Goal: Use online tool/utility: Utilize a website feature to perform a specific function

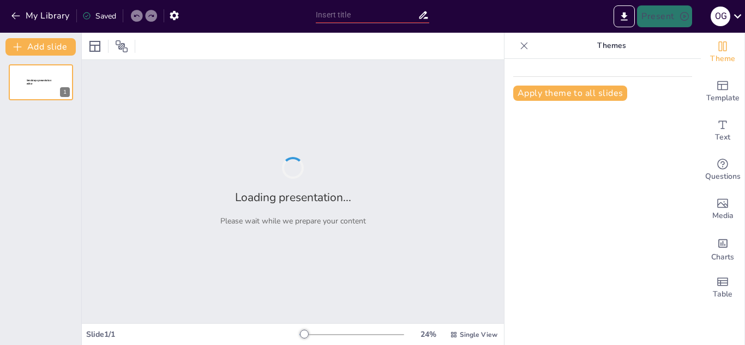
type input "Imported Avance Proyectos Incremento Mercado interno.pptx"
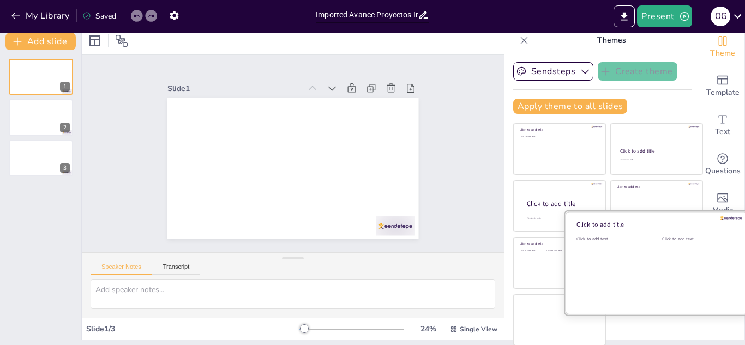
scroll to position [7, 0]
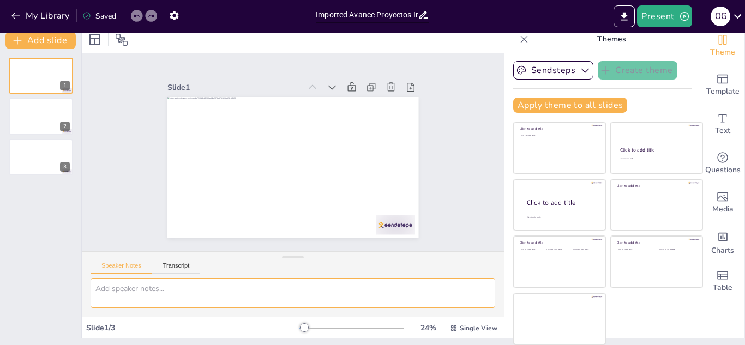
click at [186, 296] on textarea at bounding box center [292, 293] width 404 height 30
click at [326, 291] on textarea "crea un diseño ejecutivo en paleta de colores azules" at bounding box center [292, 293] width 404 height 30
click at [297, 292] on textarea "crea un diseño ejecutivo en paleta de colores azules" at bounding box center [292, 293] width 404 height 30
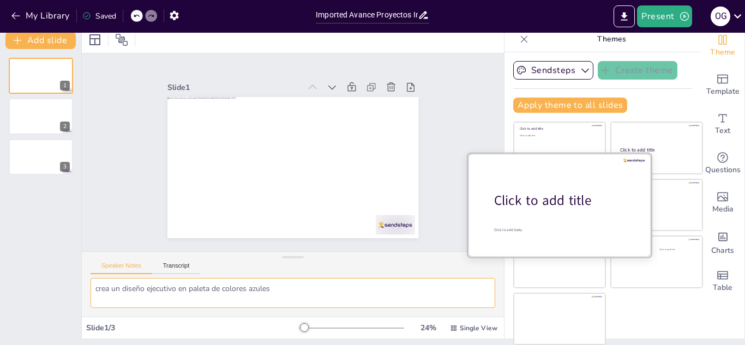
type textarea "crea un diseño ejecutivo en paleta de colores azules"
click at [540, 214] on div at bounding box center [559, 204] width 183 height 103
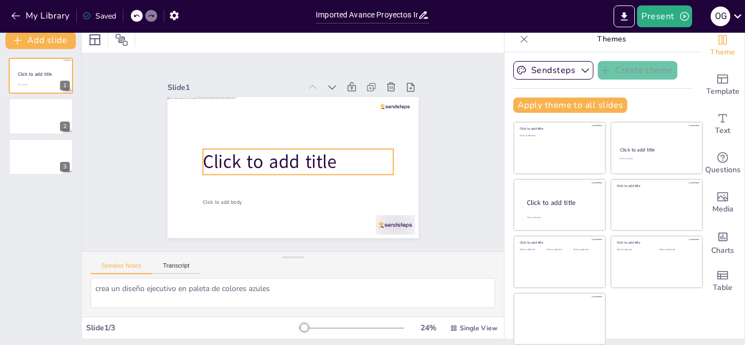
click at [256, 159] on span "Click to add title" at bounding box center [268, 157] width 136 height 52
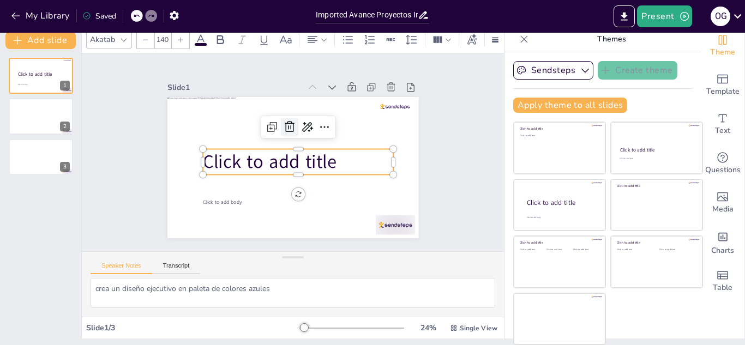
click at [287, 120] on icon at bounding box center [294, 126] width 15 height 15
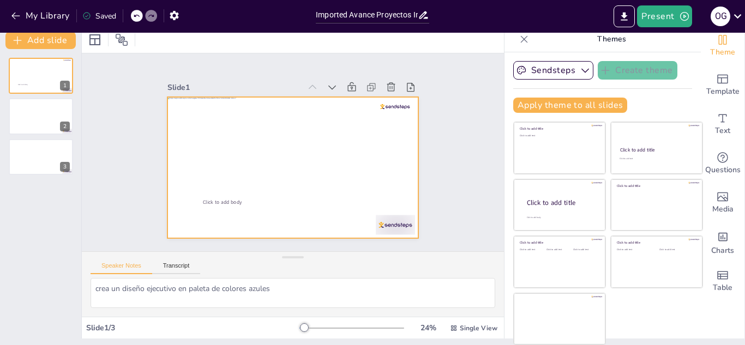
click at [394, 149] on div at bounding box center [289, 167] width 275 height 190
click at [220, 151] on icon at bounding box center [211, 159] width 17 height 17
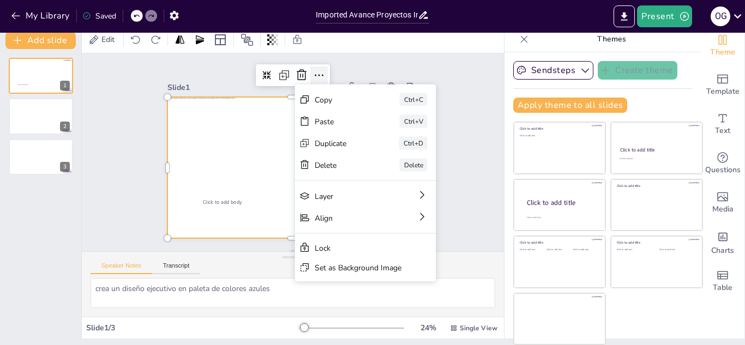
click at [319, 71] on icon at bounding box center [326, 78] width 14 height 14
click at [332, 55] on div "Slide 1 Click to add body Slide 2 Slide 3 Copy Ctrl+C Paste Ctrl+V Duplicate Ct…" at bounding box center [292, 152] width 440 height 241
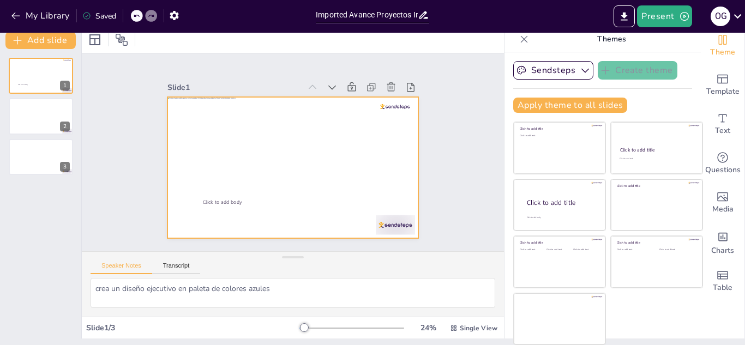
click at [207, 96] on div at bounding box center [291, 167] width 264 height 167
click at [360, 130] on icon at bounding box center [367, 137] width 15 height 15
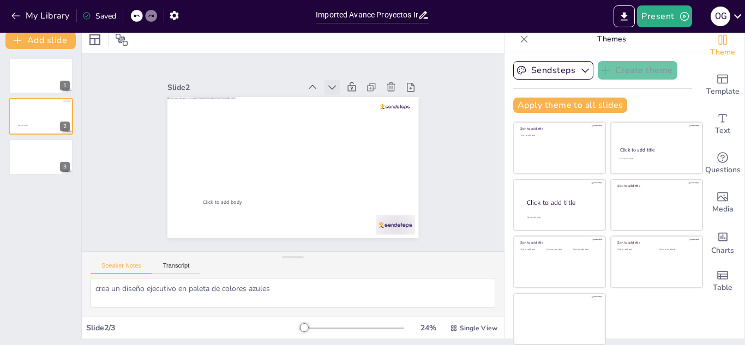
click at [326, 82] on icon at bounding box center [331, 87] width 11 height 11
click at [307, 86] on icon at bounding box center [312, 87] width 11 height 11
click at [35, 74] on div at bounding box center [40, 75] width 65 height 37
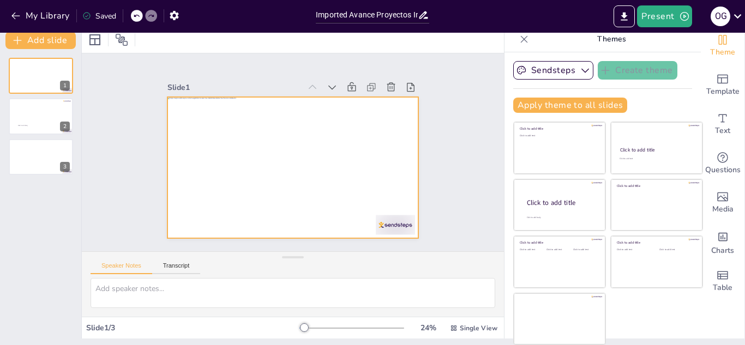
click at [394, 216] on div at bounding box center [291, 167] width 264 height 167
click at [13, 16] on icon "button" at bounding box center [15, 16] width 8 height 7
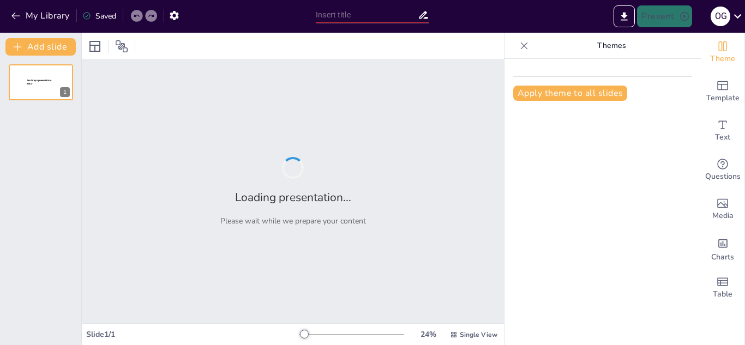
type input "Plan de Acción para Incrementar la Oferta Interna de Productos Fraccionados y R…"
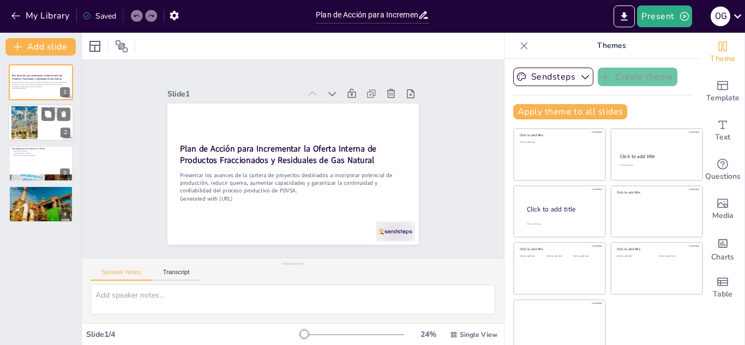
click at [31, 116] on div at bounding box center [24, 122] width 59 height 33
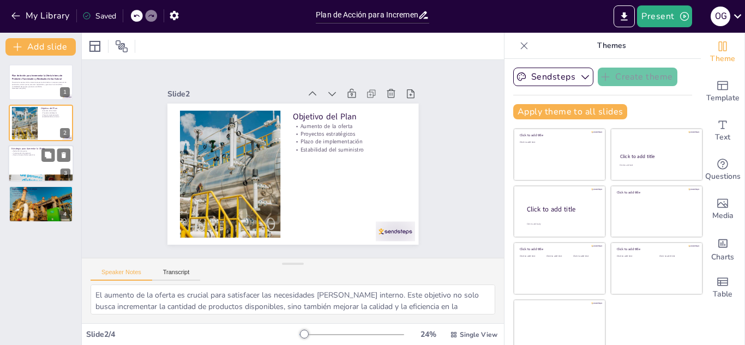
click at [36, 161] on div at bounding box center [40, 163] width 65 height 37
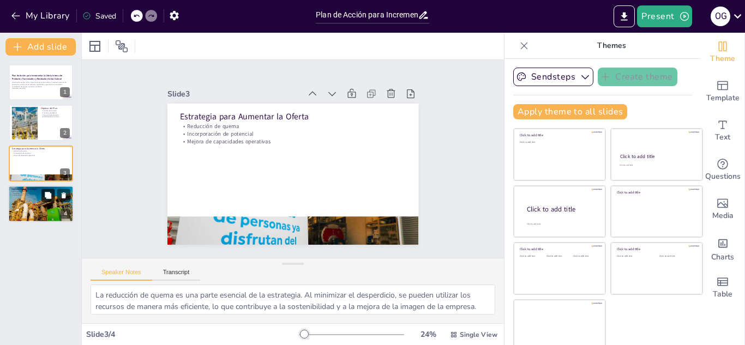
click at [42, 200] on button at bounding box center [47, 195] width 13 height 13
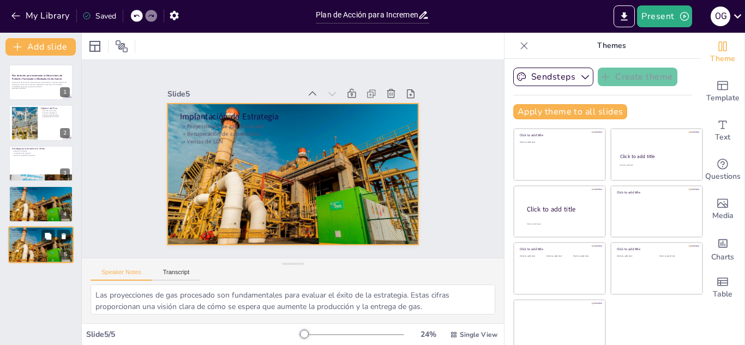
click at [29, 242] on div at bounding box center [40, 244] width 65 height 37
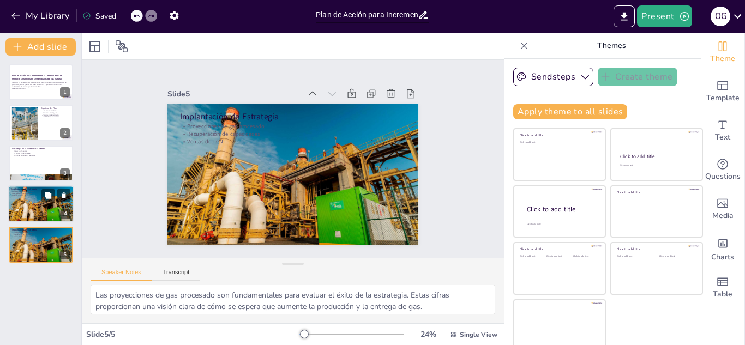
click at [20, 201] on div at bounding box center [40, 203] width 65 height 37
click at [17, 243] on div at bounding box center [40, 244] width 65 height 37
click at [22, 156] on p "Mejora de capacidades operativas" at bounding box center [40, 155] width 59 height 2
type textarea "La reducción de quema es una parte esencial de la estrategia. Al minimizar el d…"
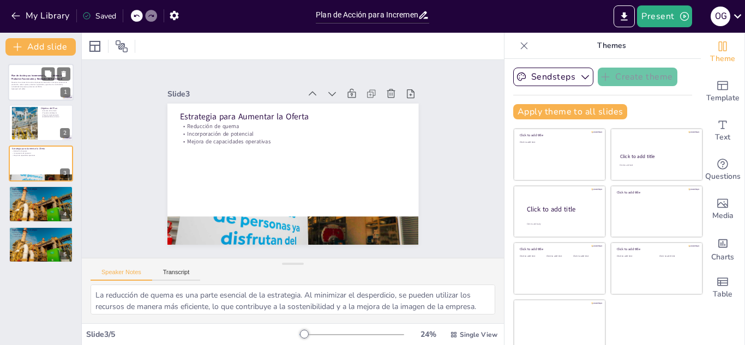
click at [37, 79] on strong "Plan de Acción para Incrementar la Oferta Interna de Productos Fraccionados y R…" at bounding box center [36, 77] width 51 height 6
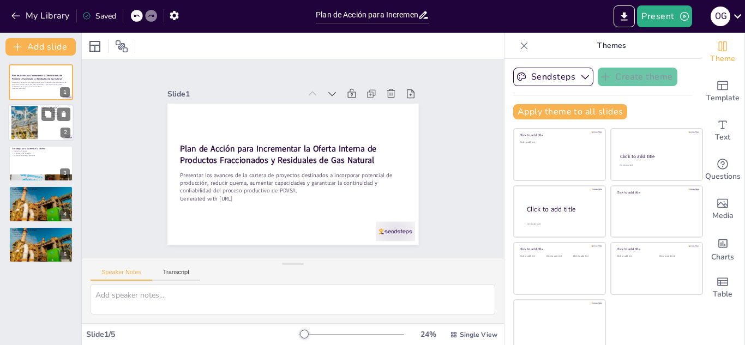
click at [28, 120] on div at bounding box center [24, 122] width 59 height 33
type textarea "El aumento de la oferta es crucial para satisfacer las necesidades del mercado …"
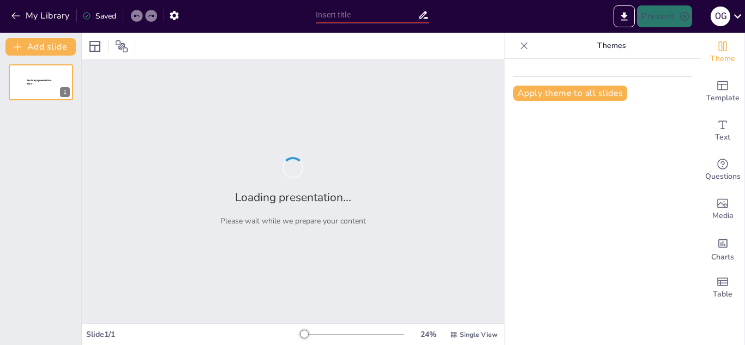
type input "Imported Avance Proyectos Incremento [PERSON_NAME] interno.pptx"
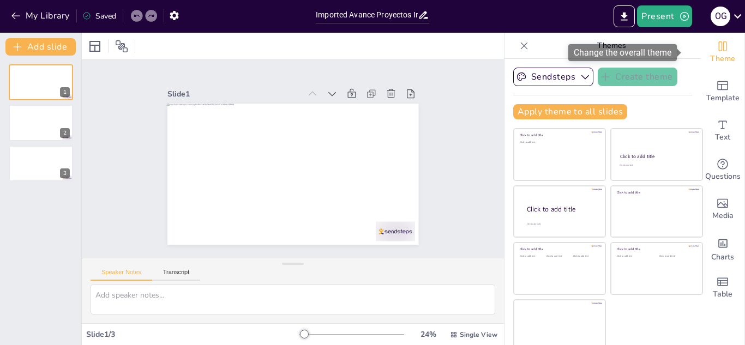
click at [716, 48] on icon "Change the overall theme" at bounding box center [722, 46] width 13 height 13
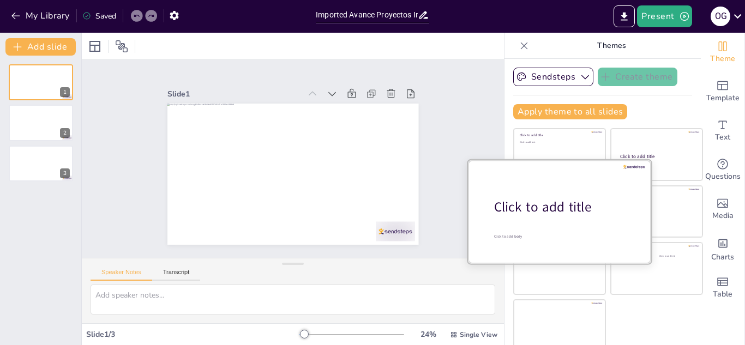
click at [552, 220] on div at bounding box center [559, 211] width 183 height 103
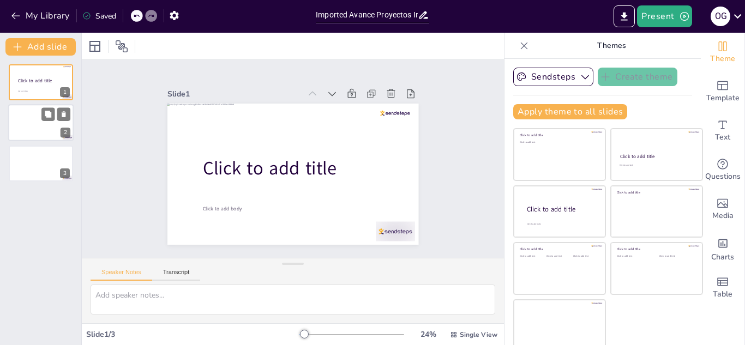
click at [41, 126] on div at bounding box center [40, 123] width 65 height 37
